Goal: Navigation & Orientation: Find specific page/section

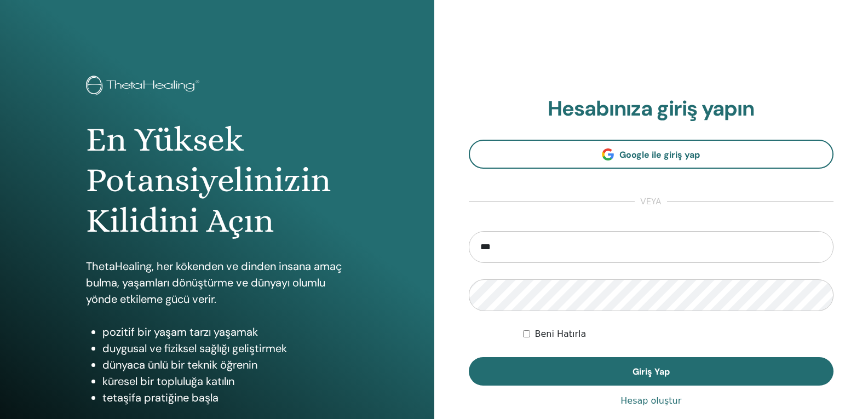
type input "**********"
click at [469, 357] on button "Giriş Yap" at bounding box center [651, 371] width 365 height 28
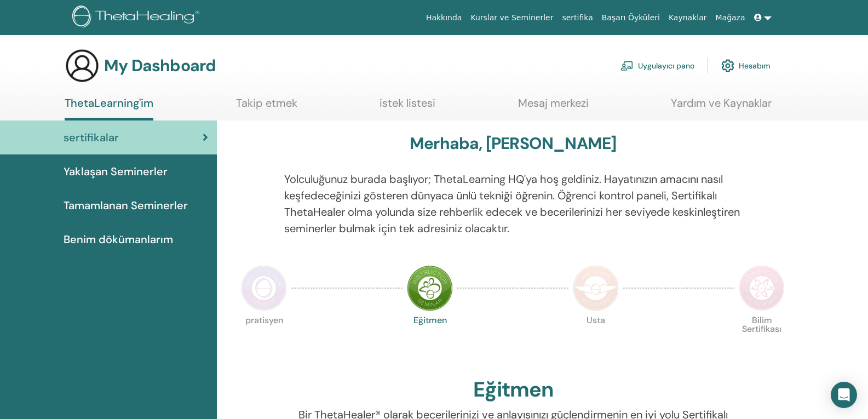
click at [141, 176] on span "Yaklaşan Seminerler" at bounding box center [116, 171] width 104 height 16
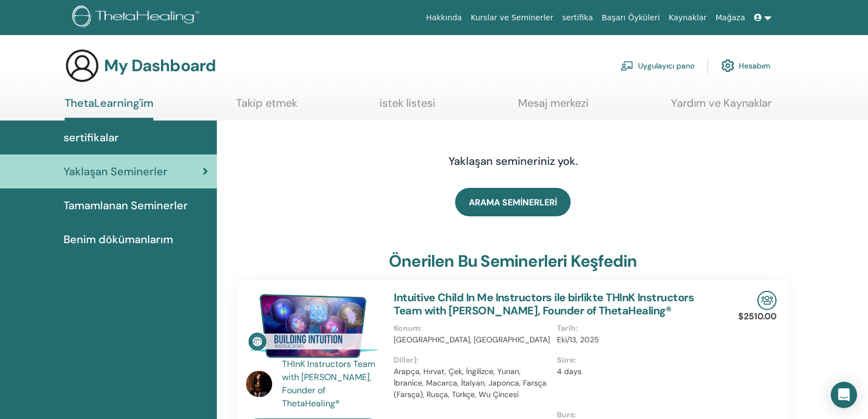
click at [150, 204] on span "Tamamlanan Seminerler" at bounding box center [126, 205] width 124 height 16
